Goal: Navigation & Orientation: Find specific page/section

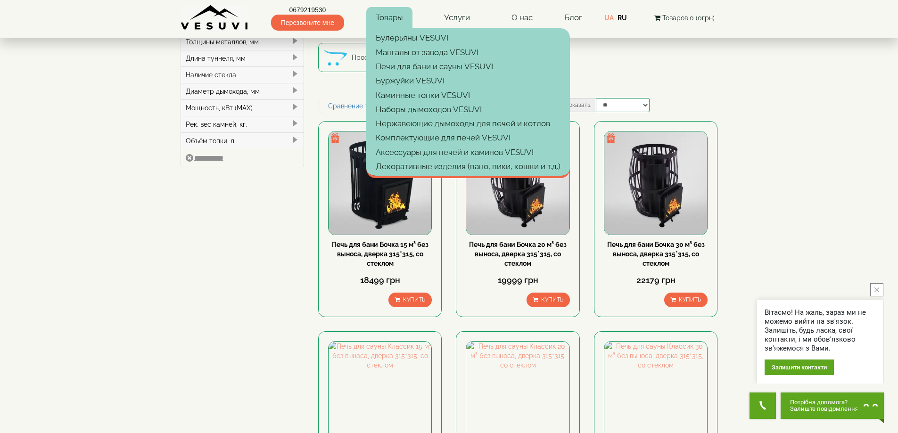
click at [394, 15] on link "Товары" at bounding box center [389, 18] width 46 height 22
click at [195, 20] on img at bounding box center [215, 18] width 68 height 26
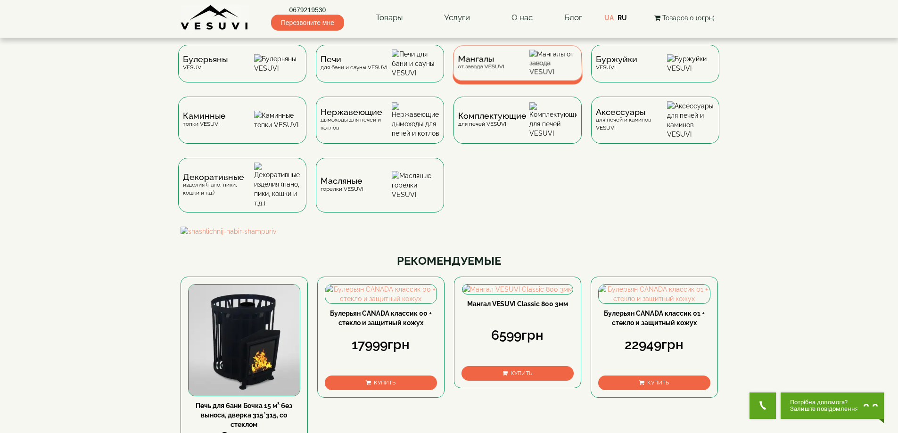
click at [479, 81] on div "Мангалы от завода VESUVI" at bounding box center [518, 62] width 130 height 35
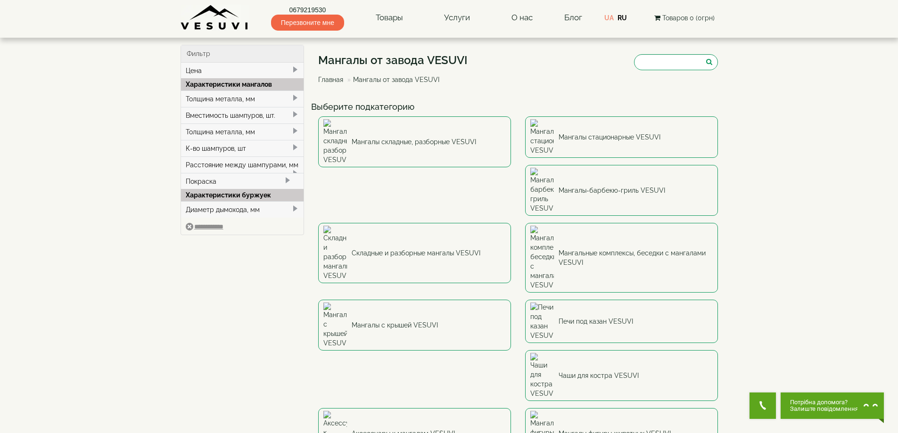
scroll to position [314, 0]
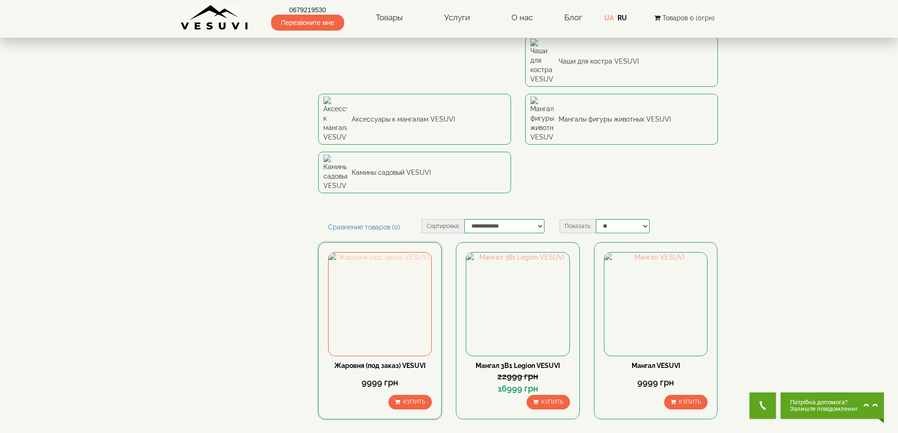
click at [379, 253] on img at bounding box center [380, 304] width 103 height 103
